Goal: Share content

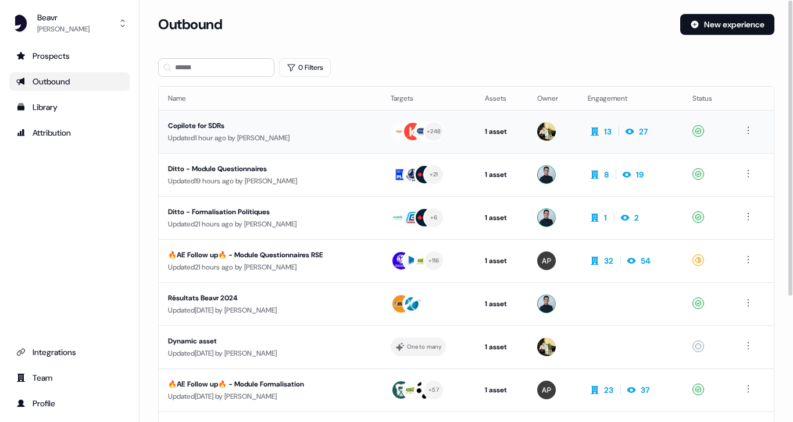
click at [252, 127] on div "Copilote for SDRs" at bounding box center [267, 126] width 198 height 12
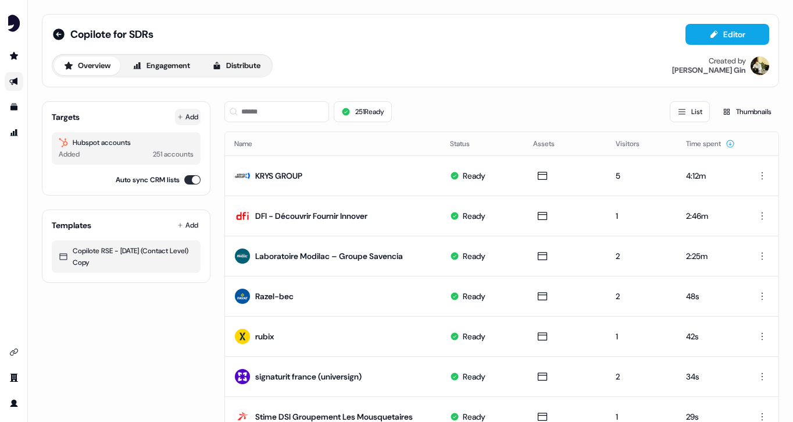
click at [190, 120] on button "Add" at bounding box center [188, 117] width 26 height 16
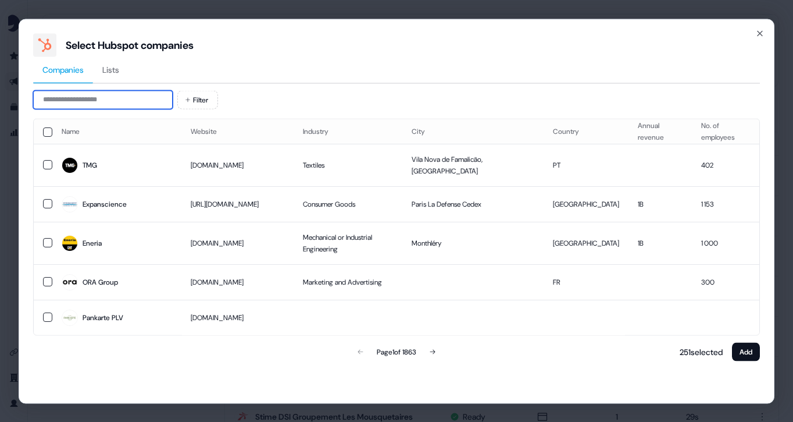
click at [104, 100] on input at bounding box center [103, 99] width 140 height 19
click at [207, 238] on td "[DOMAIN_NAME]" at bounding box center [237, 243] width 112 height 42
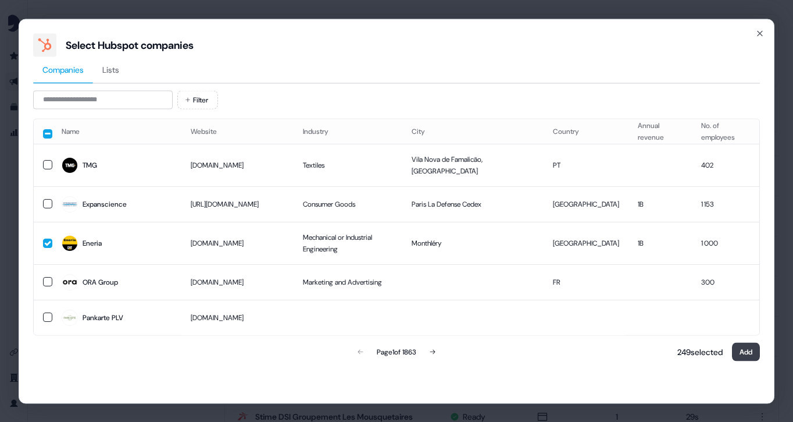
click at [753, 350] on button "Add" at bounding box center [746, 351] width 28 height 19
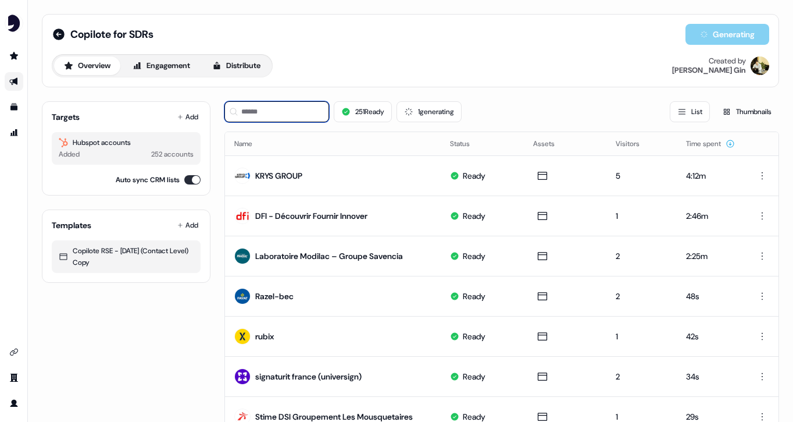
click at [260, 111] on input at bounding box center [276, 111] width 105 height 21
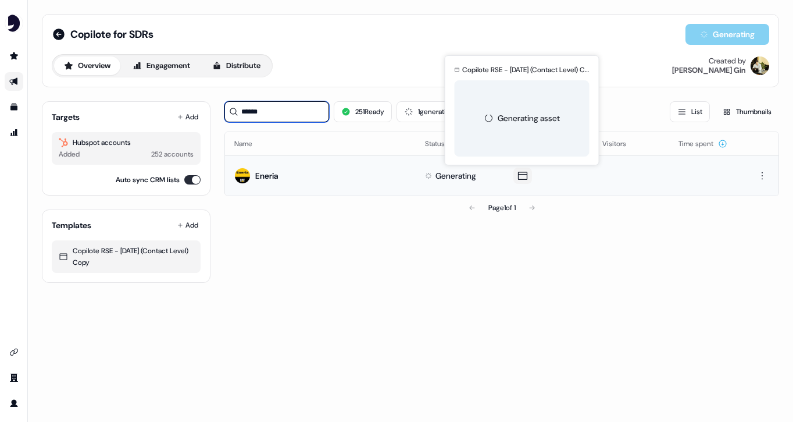
type input "******"
click at [522, 181] on button at bounding box center [523, 176] width 19 height 16
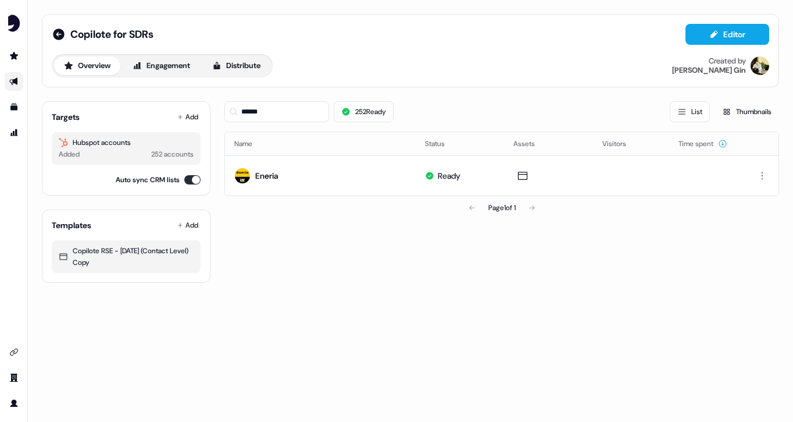
click at [315, 205] on div "Page 1 of 1" at bounding box center [501, 207] width 555 height 23
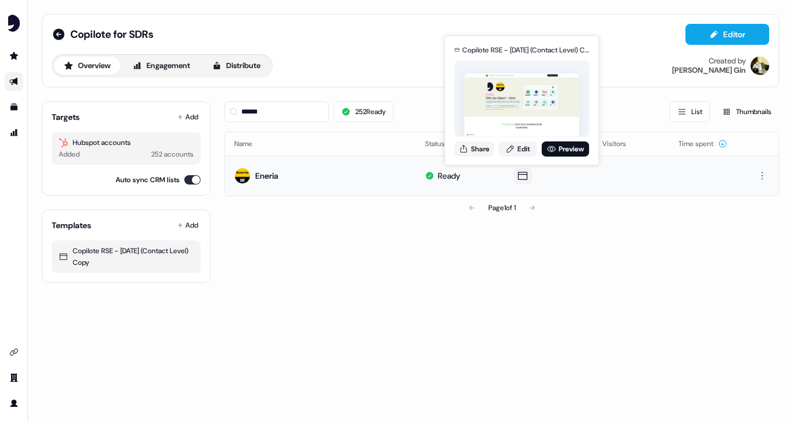
click at [525, 177] on icon at bounding box center [523, 176] width 14 height 12
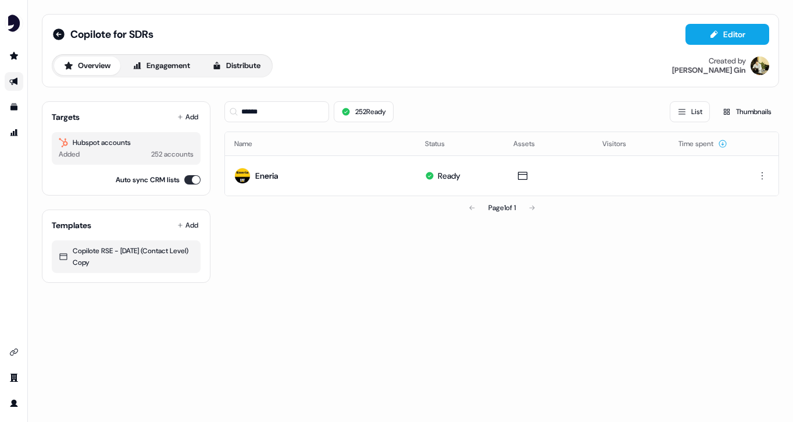
click at [462, 270] on div "****** 252 Ready List Thumbnails Name Status Assets Visitors Time spent Eneria …" at bounding box center [501, 187] width 555 height 191
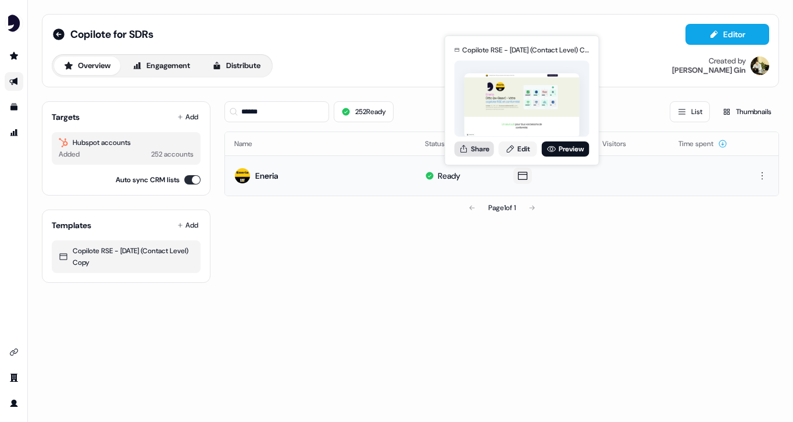
click at [471, 147] on button "Share" at bounding box center [475, 148] width 40 height 15
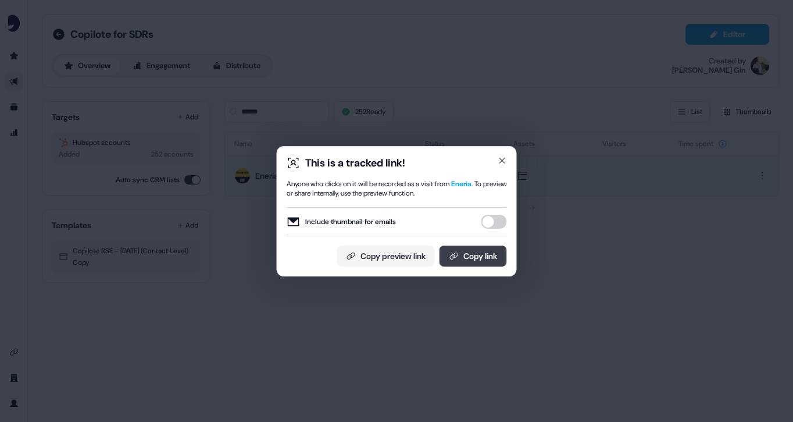
click at [471, 256] on button "Copy link" at bounding box center [473, 255] width 67 height 21
click at [482, 260] on button "Copy link" at bounding box center [473, 255] width 67 height 21
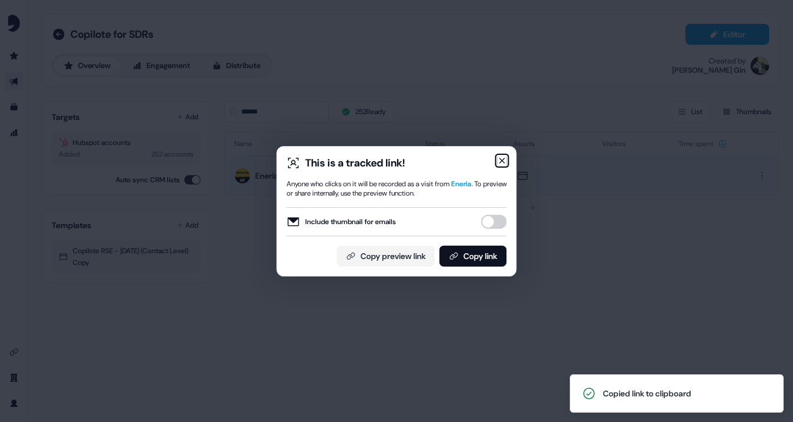
click at [504, 161] on icon "button" at bounding box center [502, 160] width 9 height 9
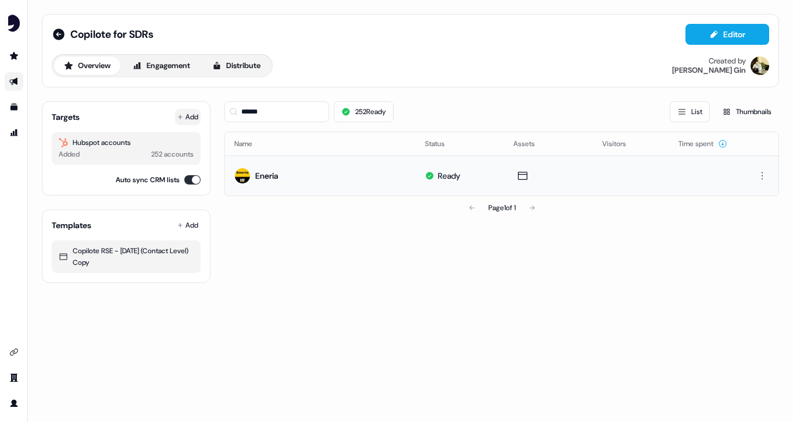
click at [193, 115] on button "Add" at bounding box center [188, 117] width 26 height 16
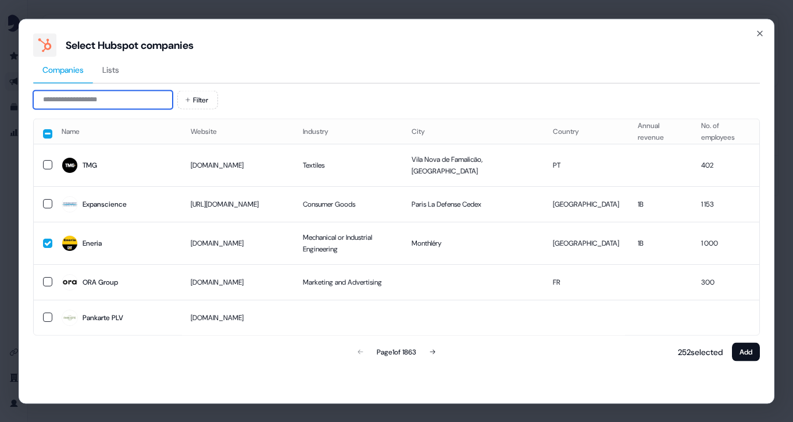
click at [107, 101] on input at bounding box center [103, 99] width 140 height 19
paste input "**********"
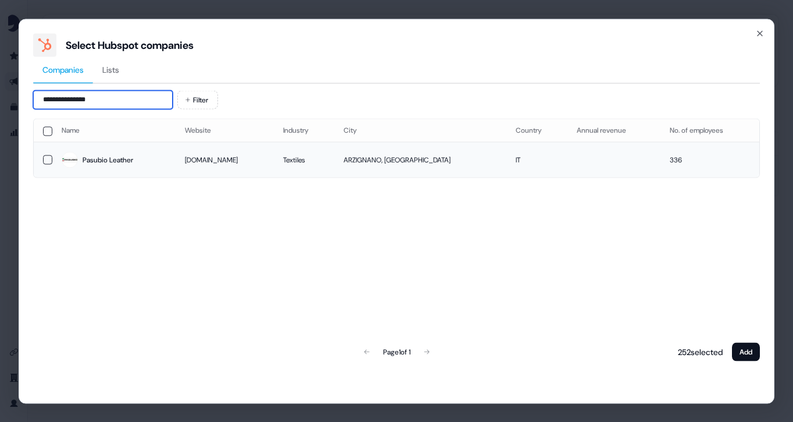
type input "**********"
click at [49, 161] on button "button" at bounding box center [47, 159] width 9 height 9
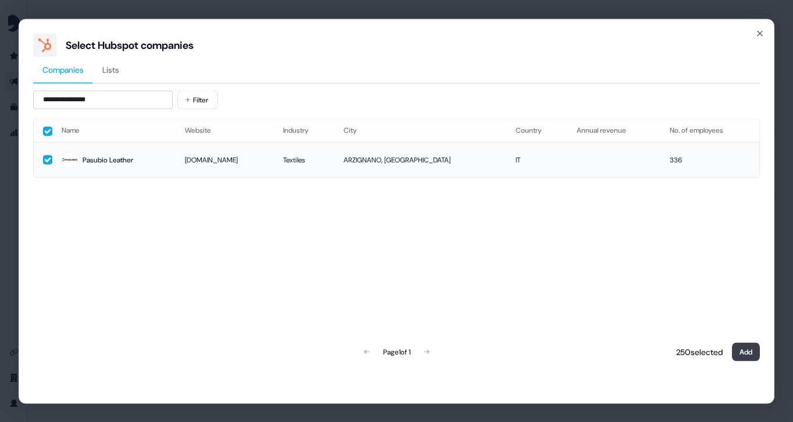
click at [750, 351] on button "Add" at bounding box center [746, 351] width 28 height 19
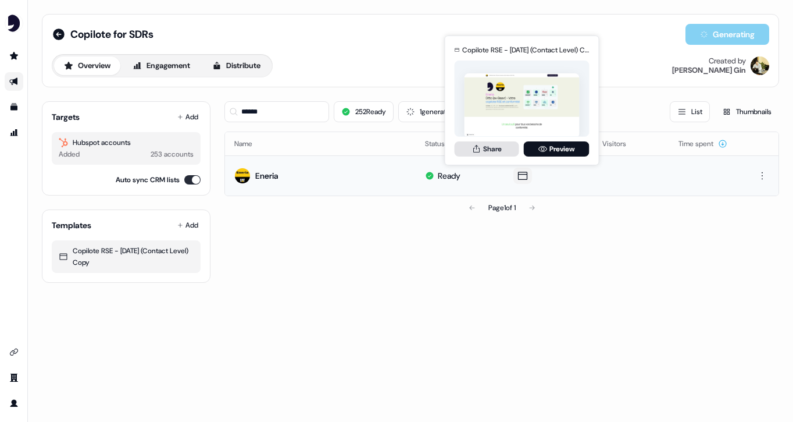
click at [496, 150] on button "Share" at bounding box center [487, 148] width 65 height 15
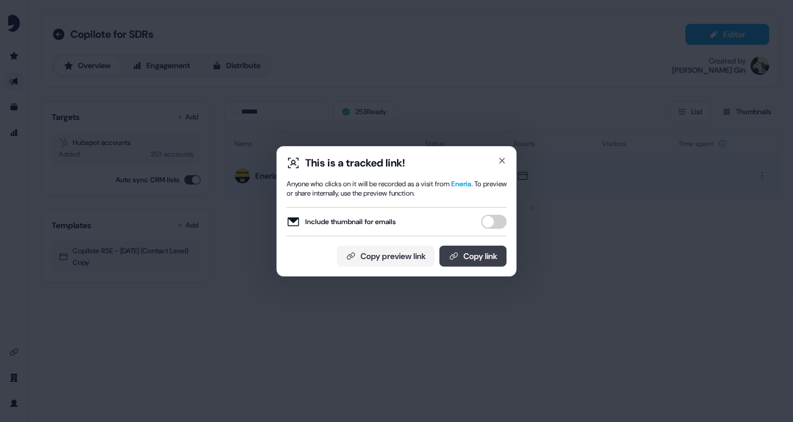
click at [469, 250] on button "Copy link" at bounding box center [473, 255] width 67 height 21
click at [503, 158] on icon "button" at bounding box center [502, 160] width 5 height 5
